Goal: Task Accomplishment & Management: Manage account settings

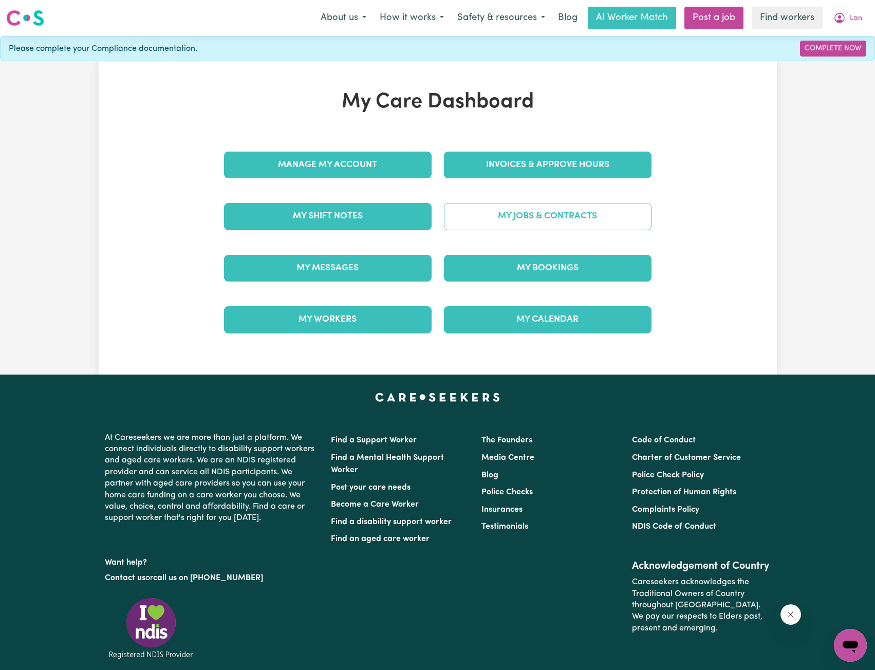
click at [530, 211] on link "My Jobs & Contracts" at bounding box center [548, 216] width 208 height 27
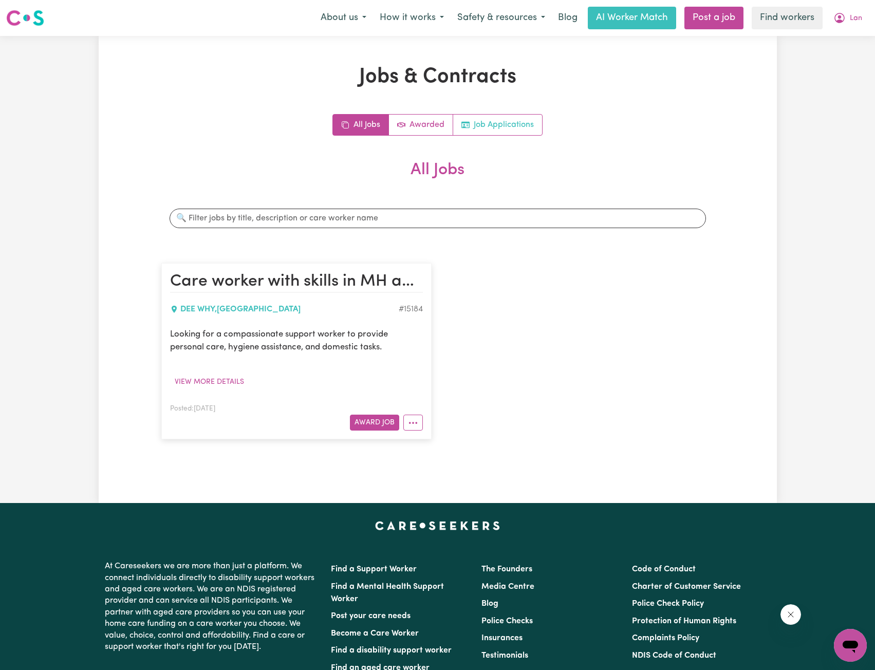
click at [487, 135] on link "Job Applications" at bounding box center [497, 125] width 89 height 21
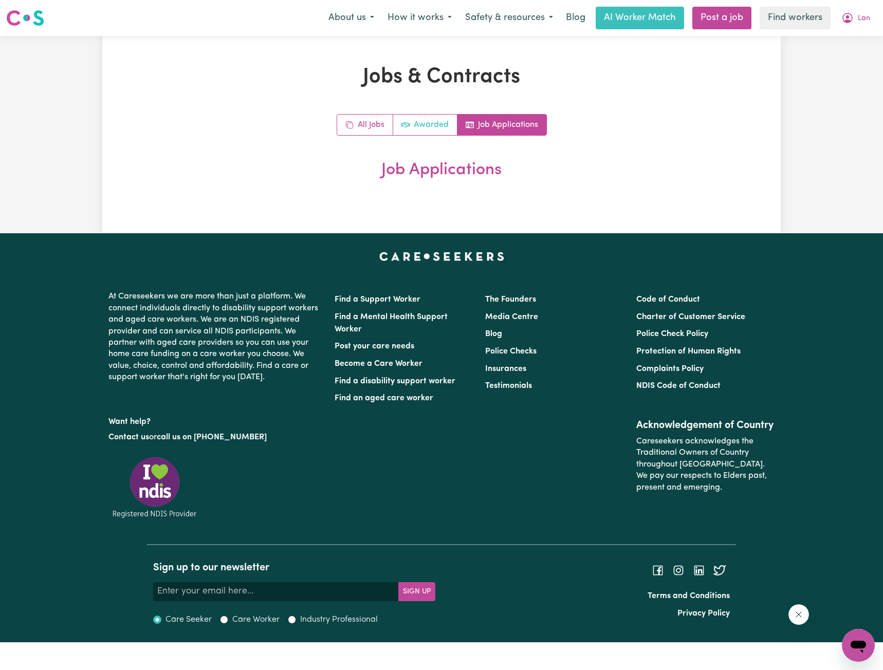
click at [399, 129] on link "Awarded" at bounding box center [425, 125] width 64 height 21
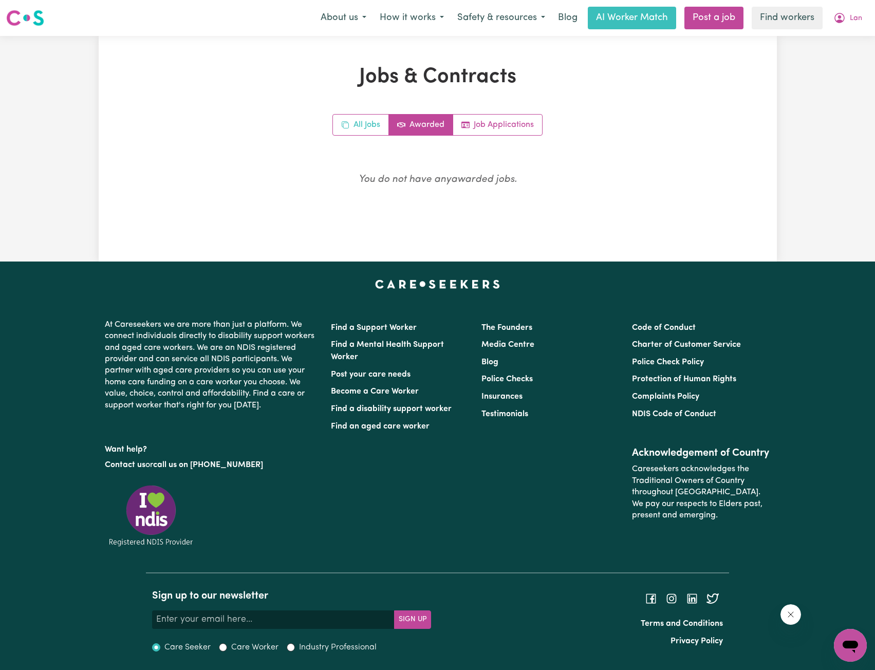
click at [372, 124] on link "All Jobs" at bounding box center [361, 125] width 56 height 21
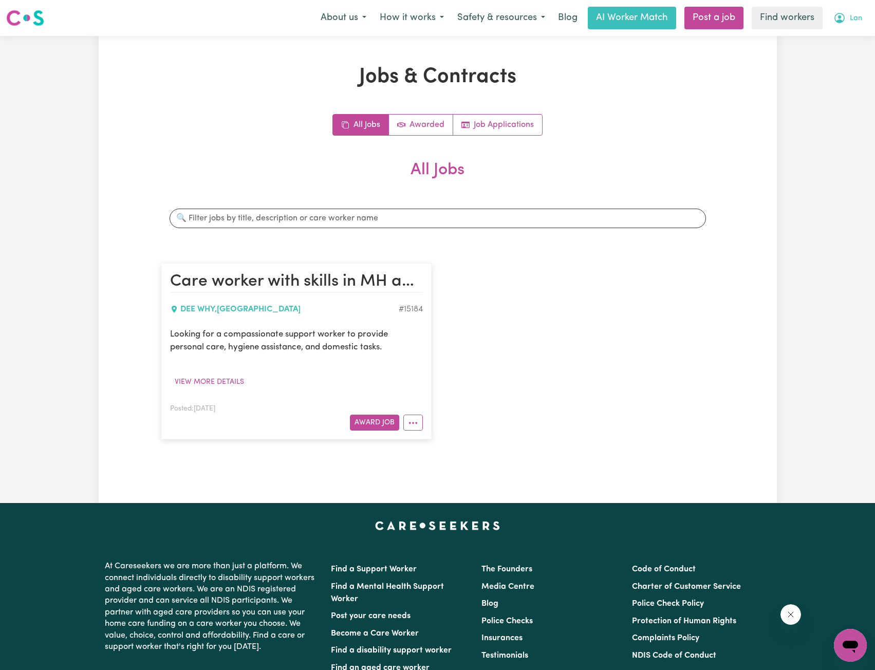
click at [848, 15] on button "Lan" at bounding box center [848, 18] width 42 height 22
click at [835, 32] on link "My Dashboard" at bounding box center [827, 40] width 81 height 20
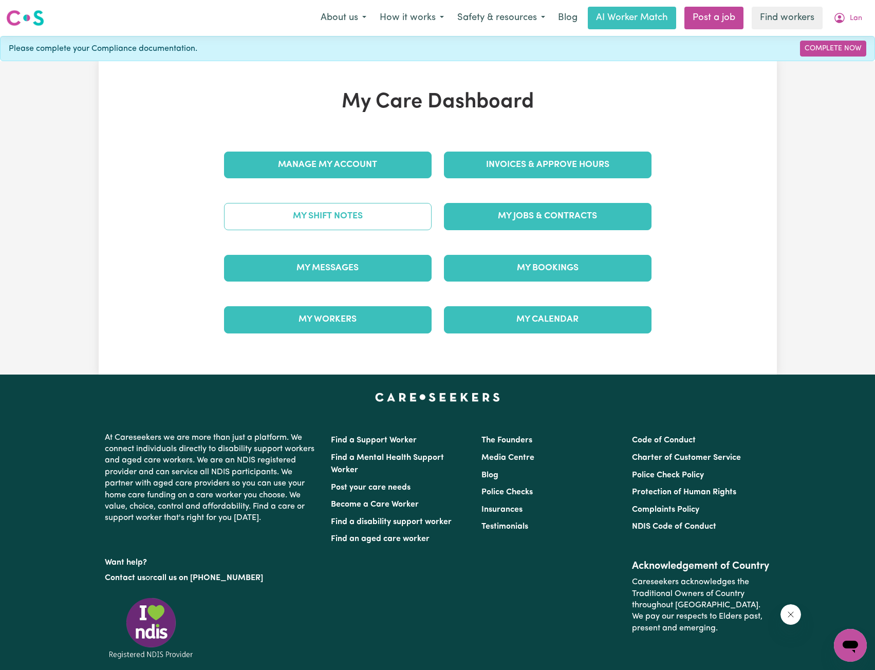
click at [397, 212] on link "My Shift Notes" at bounding box center [328, 216] width 208 height 27
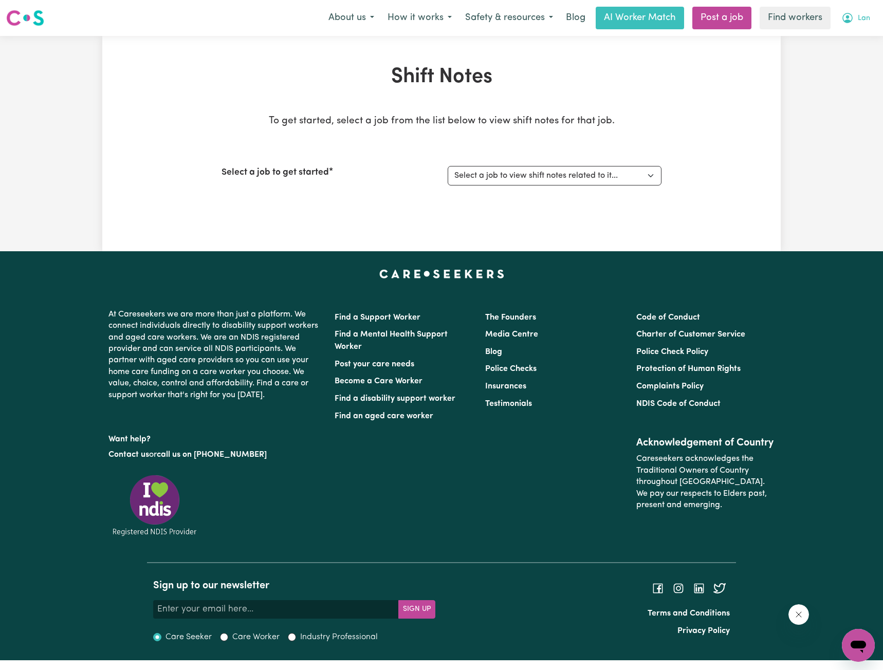
click at [870, 14] on span "Lan" at bounding box center [864, 18] width 12 height 11
click at [853, 33] on link "My Dashboard" at bounding box center [835, 40] width 81 height 20
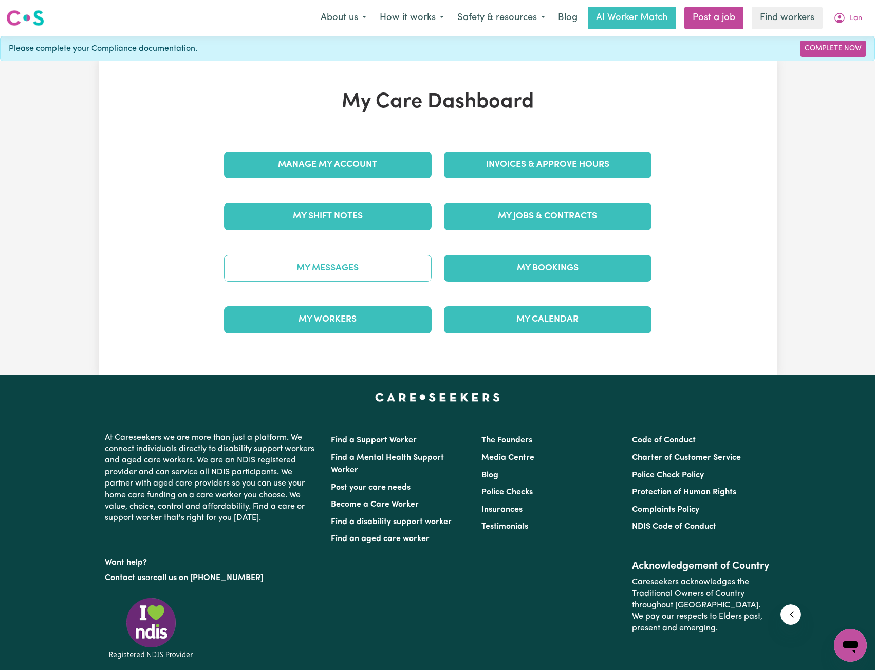
click at [364, 257] on link "My Messages" at bounding box center [328, 268] width 208 height 27
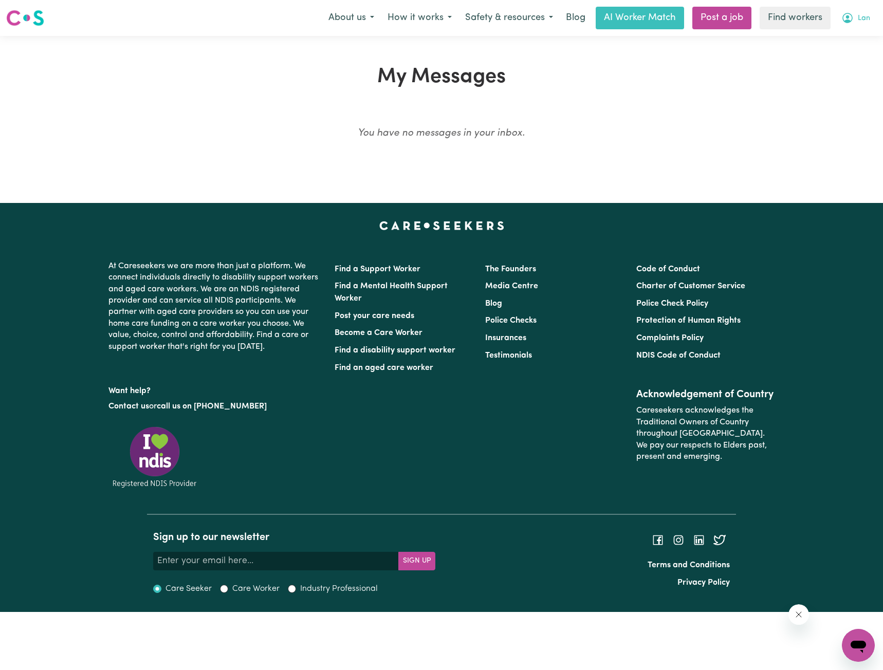
click at [864, 22] on span "Lan" at bounding box center [864, 18] width 12 height 11
click at [844, 44] on link "My Dashboard" at bounding box center [835, 40] width 81 height 20
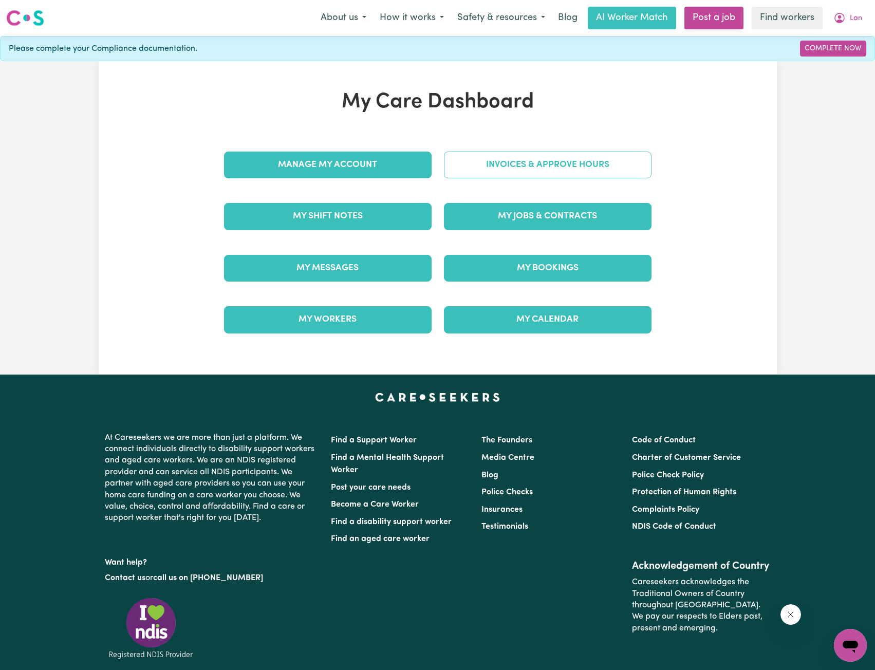
click at [561, 169] on link "Invoices & Approve Hours" at bounding box center [548, 165] width 208 height 27
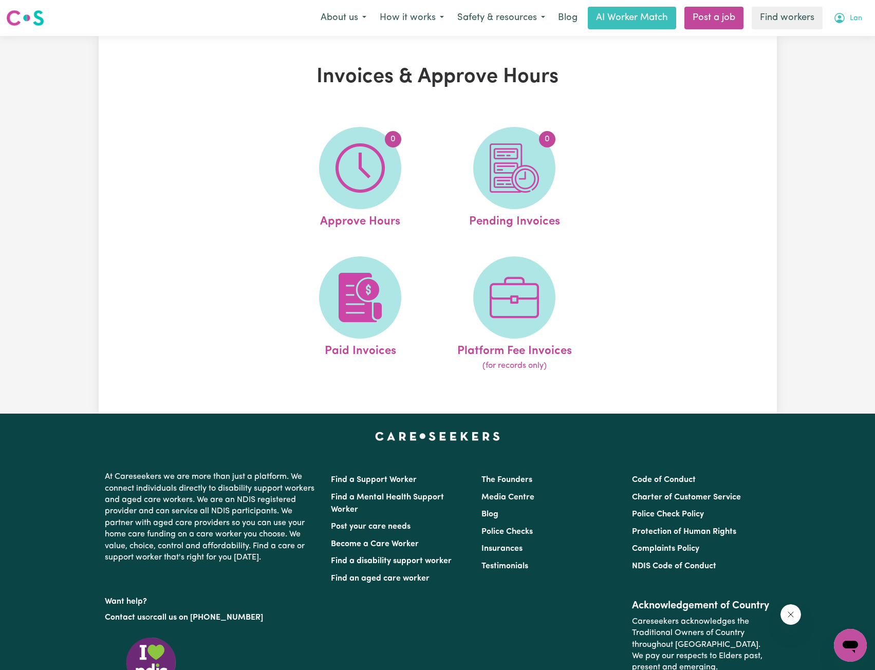
click at [835, 15] on icon "My Account" at bounding box center [840, 18] width 12 height 12
click at [831, 37] on link "My Dashboard" at bounding box center [827, 40] width 81 height 20
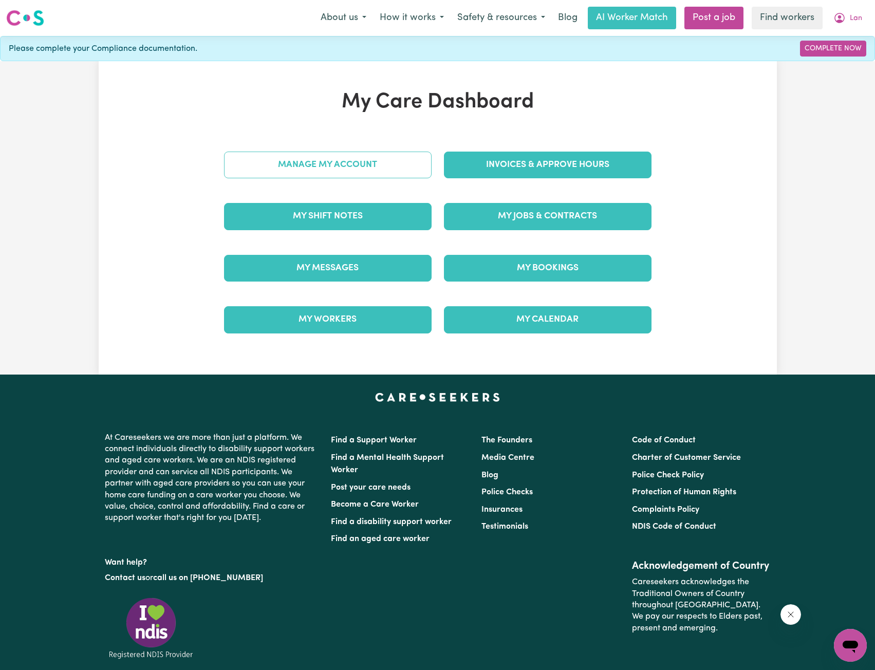
click at [371, 160] on link "Manage My Account" at bounding box center [328, 165] width 208 height 27
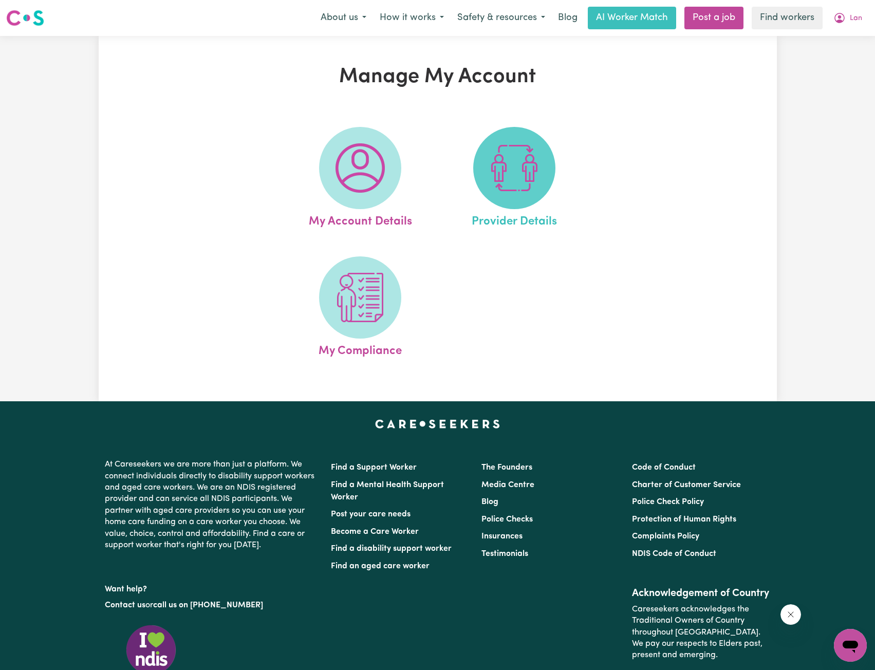
click at [513, 187] on img at bounding box center [514, 167] width 49 height 49
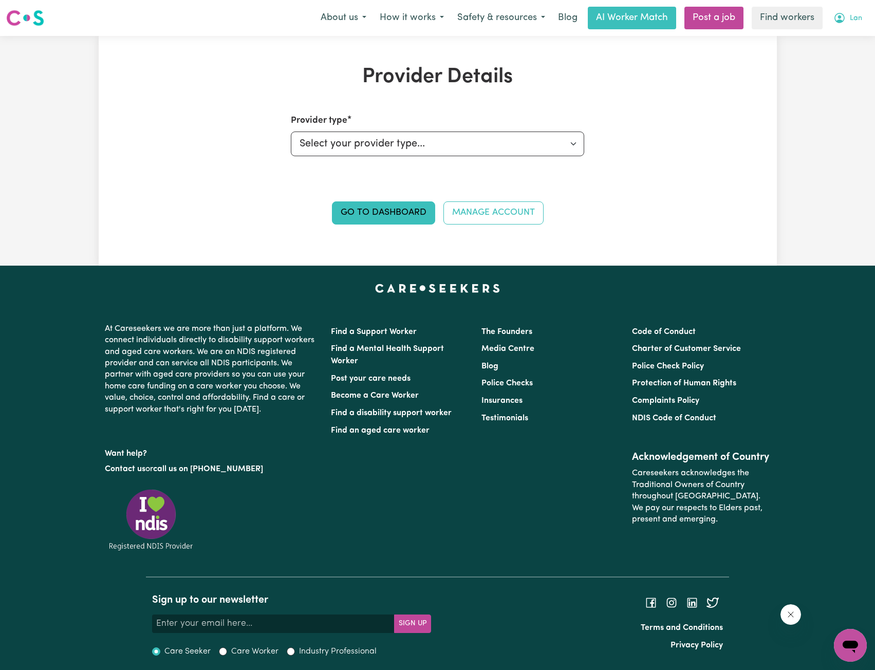
click at [856, 20] on span "Lan" at bounding box center [856, 18] width 12 height 11
click at [835, 34] on link "My Dashboard" at bounding box center [827, 40] width 81 height 20
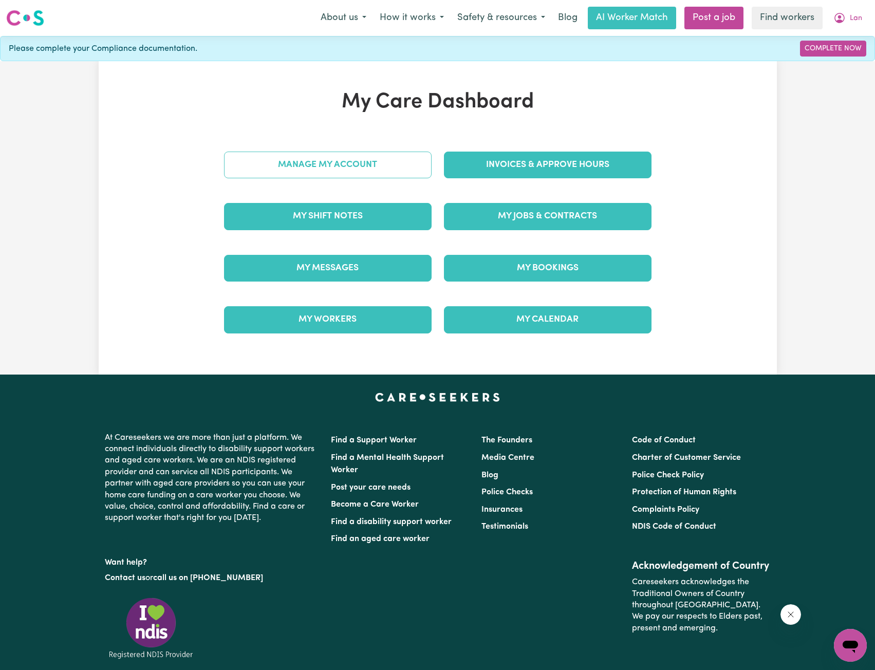
click at [340, 178] on link "Manage My Account" at bounding box center [328, 165] width 208 height 27
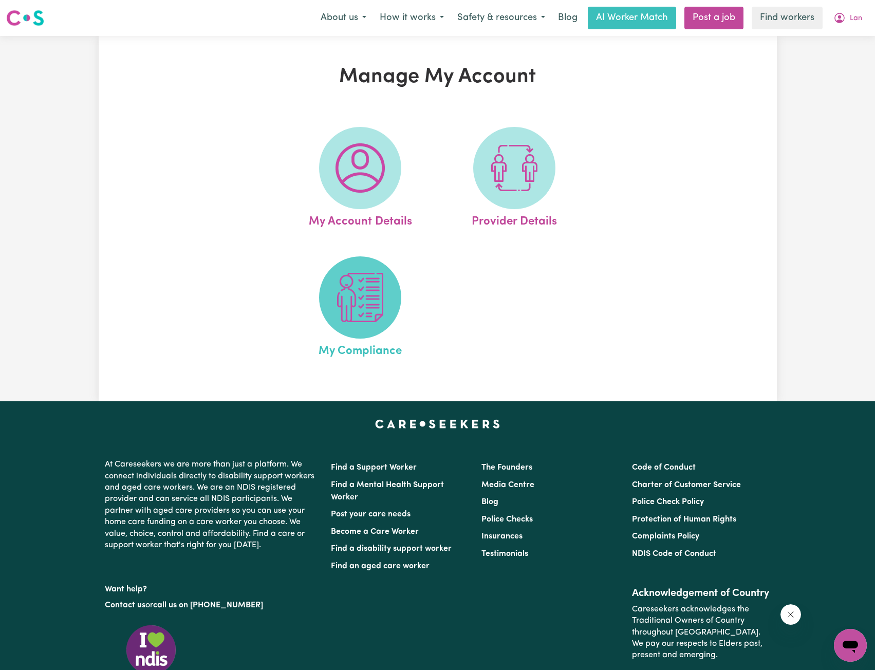
click at [365, 260] on span at bounding box center [360, 298] width 82 height 82
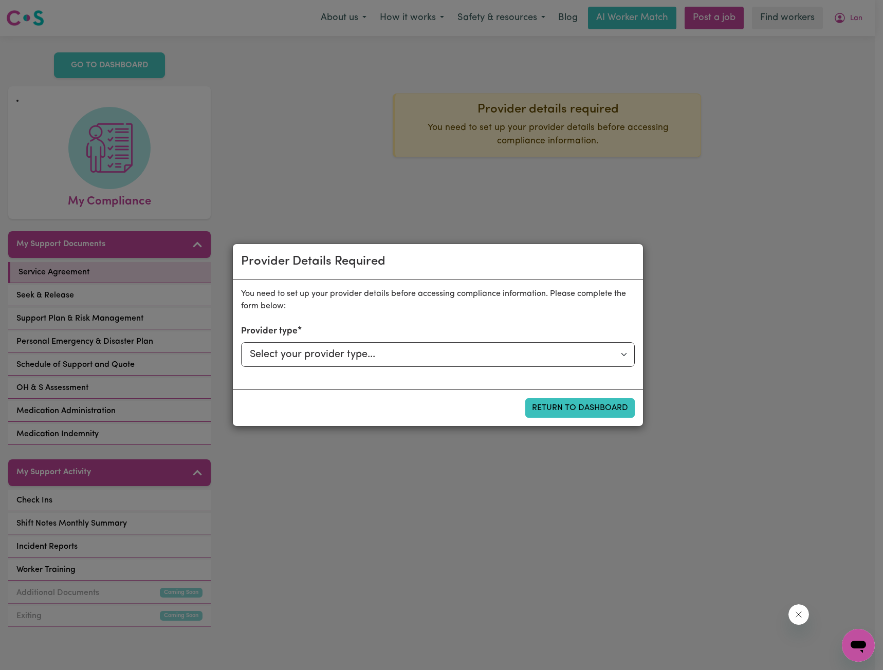
click at [281, 170] on div "Provider Details Required You need to set up your provider details before acces…" at bounding box center [441, 335] width 883 height 670
click at [766, 120] on div "Provider Details Required You need to set up your provider details before acces…" at bounding box center [441, 335] width 883 height 670
click at [853, 22] on div "Provider Details Required You need to set up your provider details before acces…" at bounding box center [441, 335] width 883 height 670
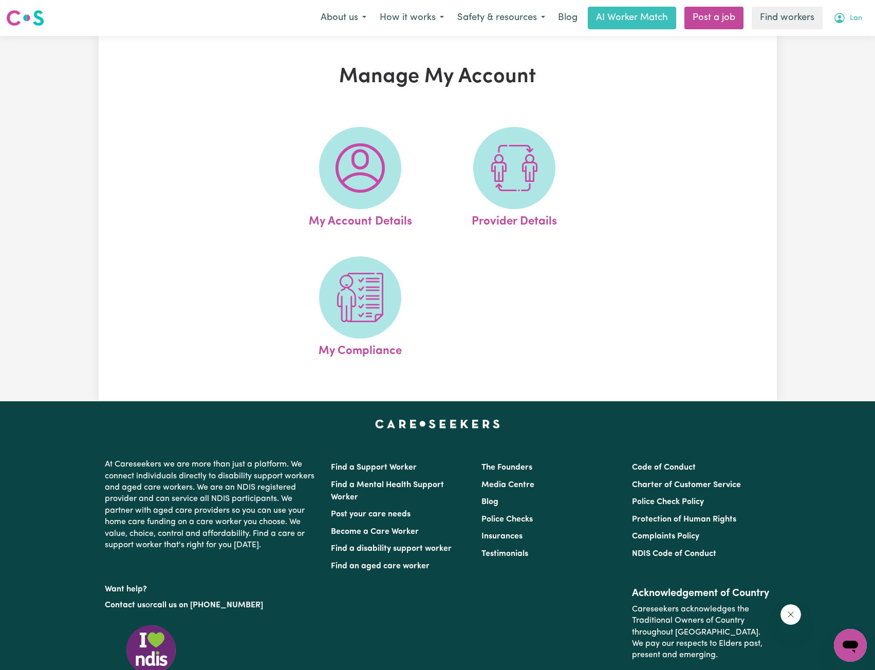
click at [857, 15] on span "Lan" at bounding box center [856, 18] width 12 height 11
click at [835, 30] on link "My Dashboard" at bounding box center [827, 40] width 81 height 20
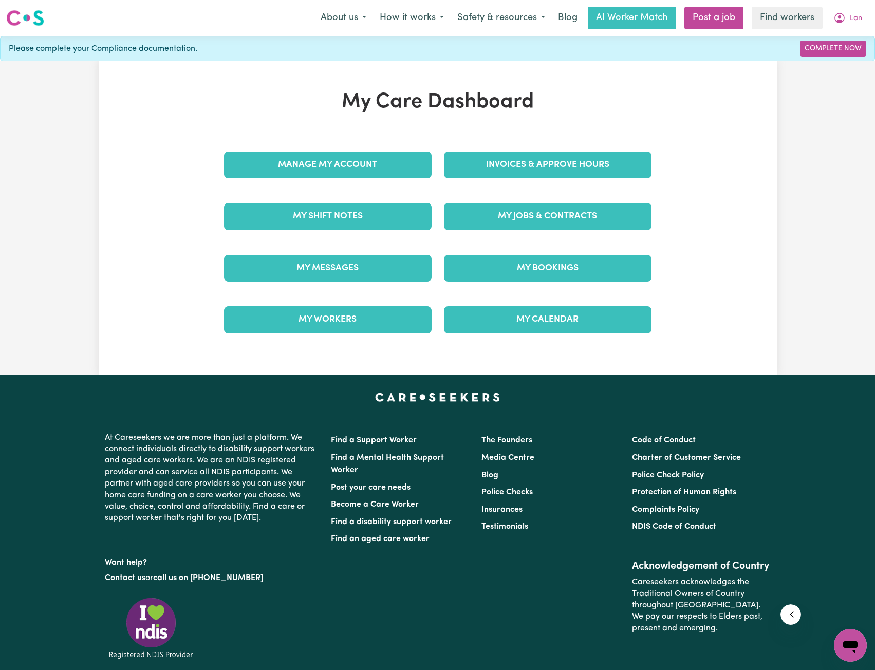
click at [452, 121] on div "My Care Dashboard Manage My Account Invoices & Approve Hours My Shift Notes My …" at bounding box center [438, 218] width 452 height 256
click at [402, 163] on link "Manage My Account" at bounding box center [328, 165] width 208 height 27
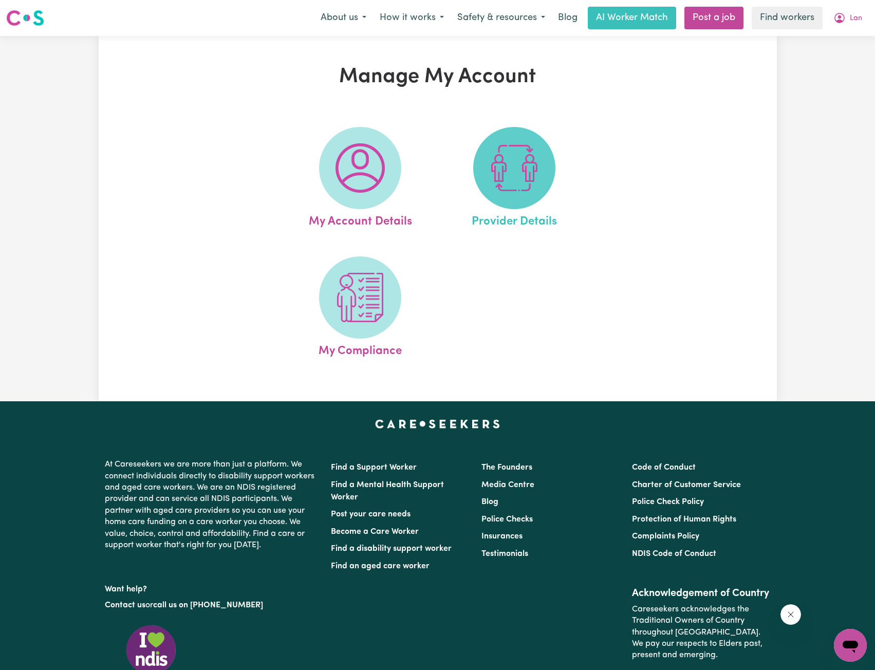
click at [508, 195] on span at bounding box center [514, 168] width 82 height 82
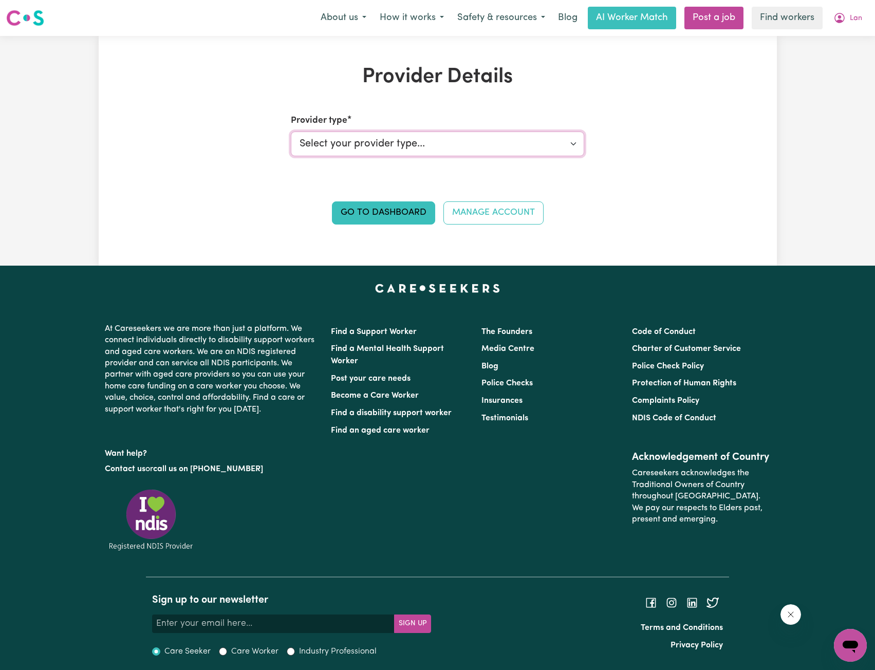
click at [524, 156] on select "Select your provider type... Privately Aged Care / Home Care Package NDIS Fundi…" at bounding box center [438, 144] width 294 height 25
click at [635, 190] on div "Go to Dashboard Manage Account" at bounding box center [438, 203] width 440 height 68
click at [835, 31] on nav "Menu About us How it works Safety & resources Blog AI Worker Match Post a job F…" at bounding box center [437, 18] width 875 height 36
click at [845, 20] on icon "My Account" at bounding box center [840, 18] width 12 height 12
click at [841, 38] on link "My Dashboard" at bounding box center [827, 40] width 81 height 20
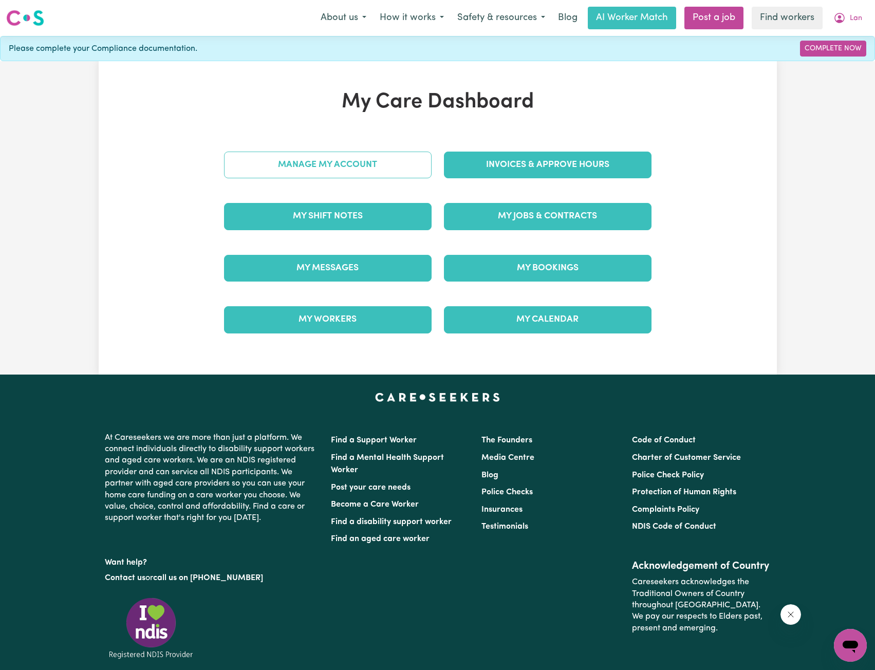
click at [281, 171] on link "Manage My Account" at bounding box center [328, 165] width 208 height 27
